Goal: Information Seeking & Learning: Learn about a topic

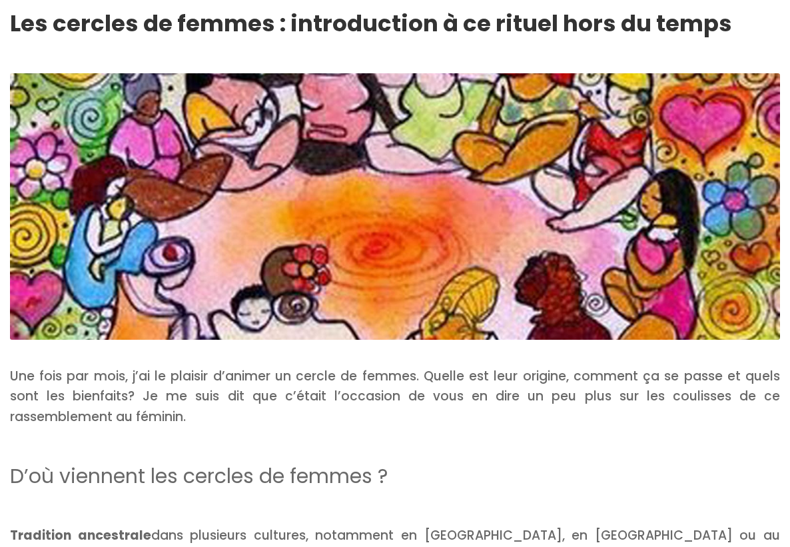
scroll to position [418, 0]
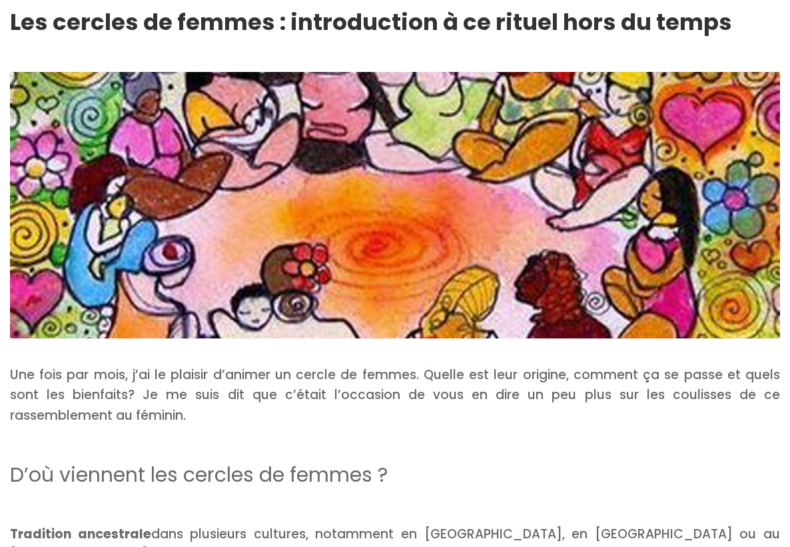
click at [460, 247] on img at bounding box center [395, 205] width 770 height 266
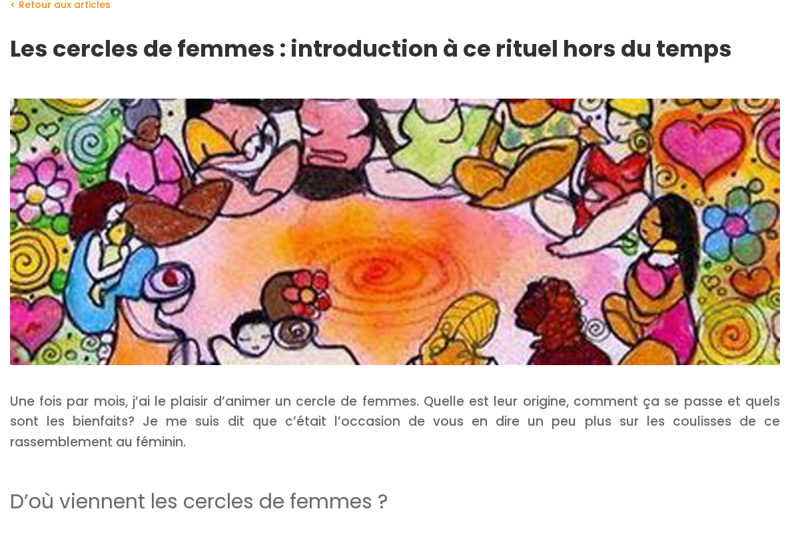
scroll to position [394, 0]
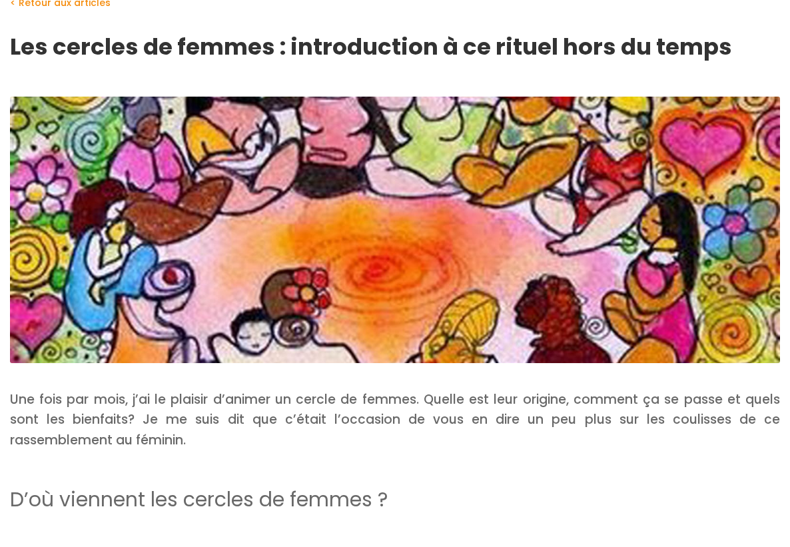
click at [451, 266] on img at bounding box center [395, 230] width 770 height 266
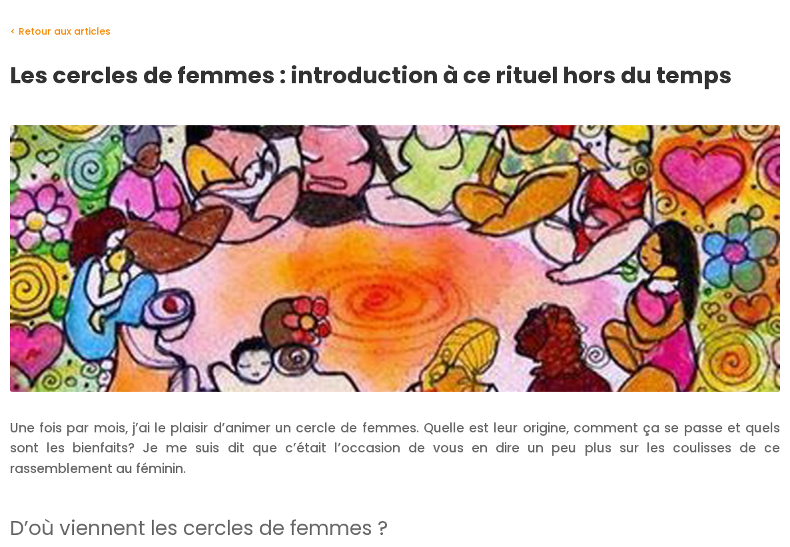
scroll to position [380, 0]
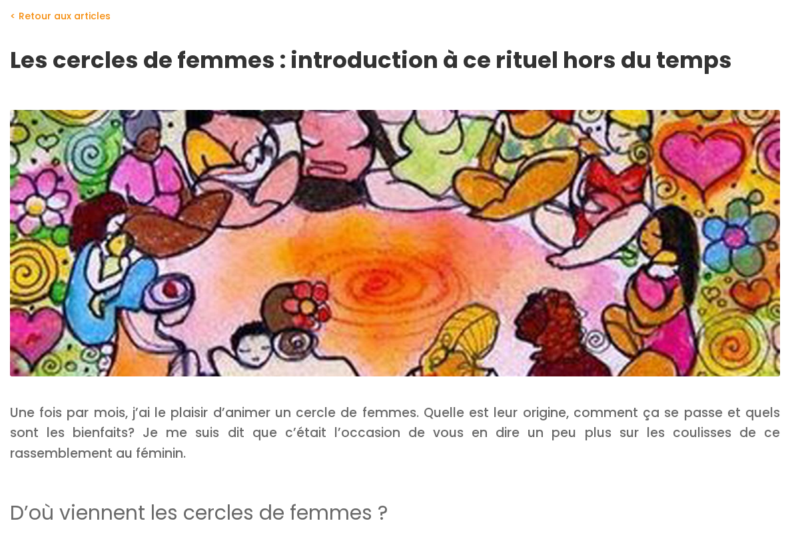
click at [631, 254] on img at bounding box center [395, 243] width 770 height 266
click at [406, 258] on img at bounding box center [395, 243] width 770 height 266
